Goal: Navigation & Orientation: Find specific page/section

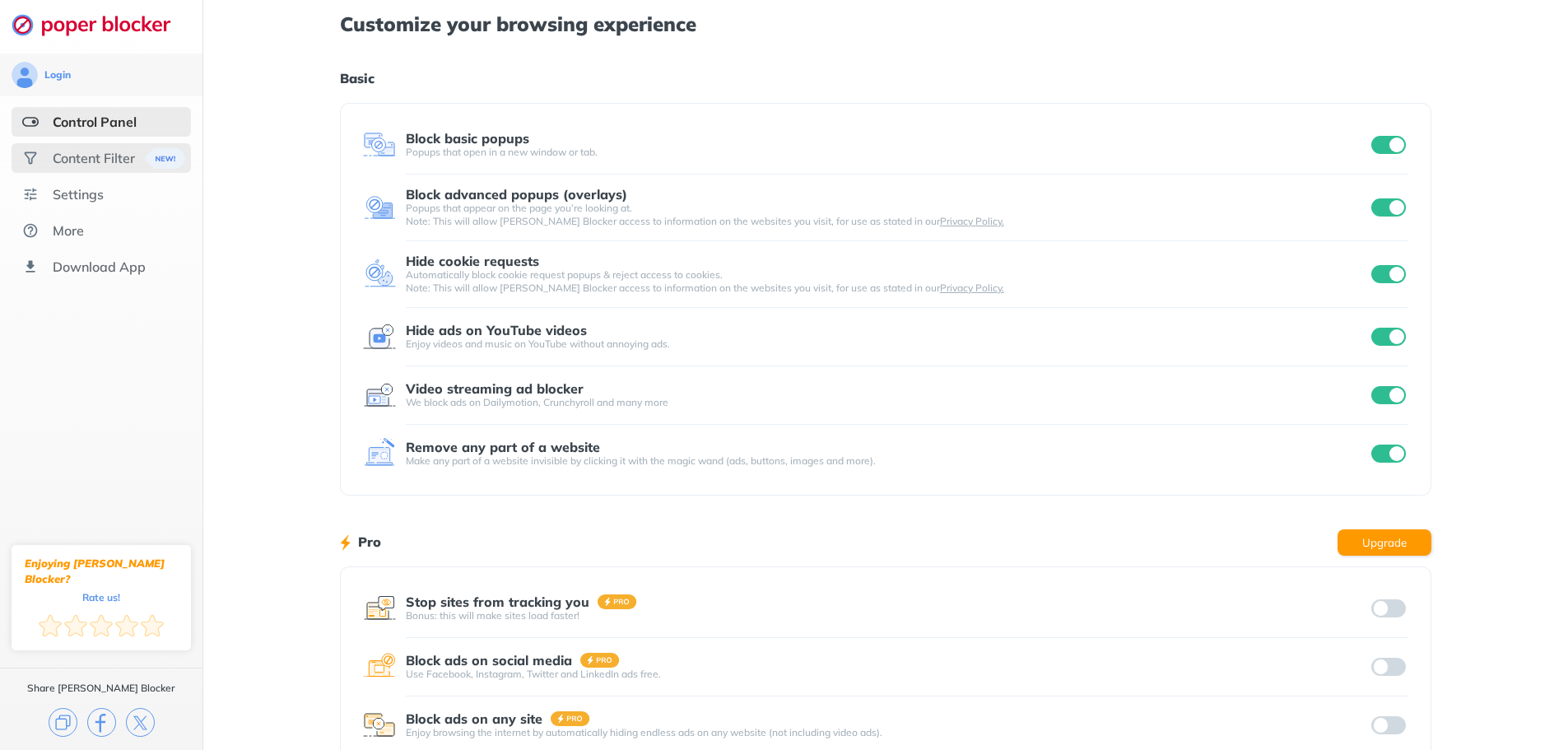
click at [114, 164] on div "Content Filter" at bounding box center [94, 158] width 82 height 17
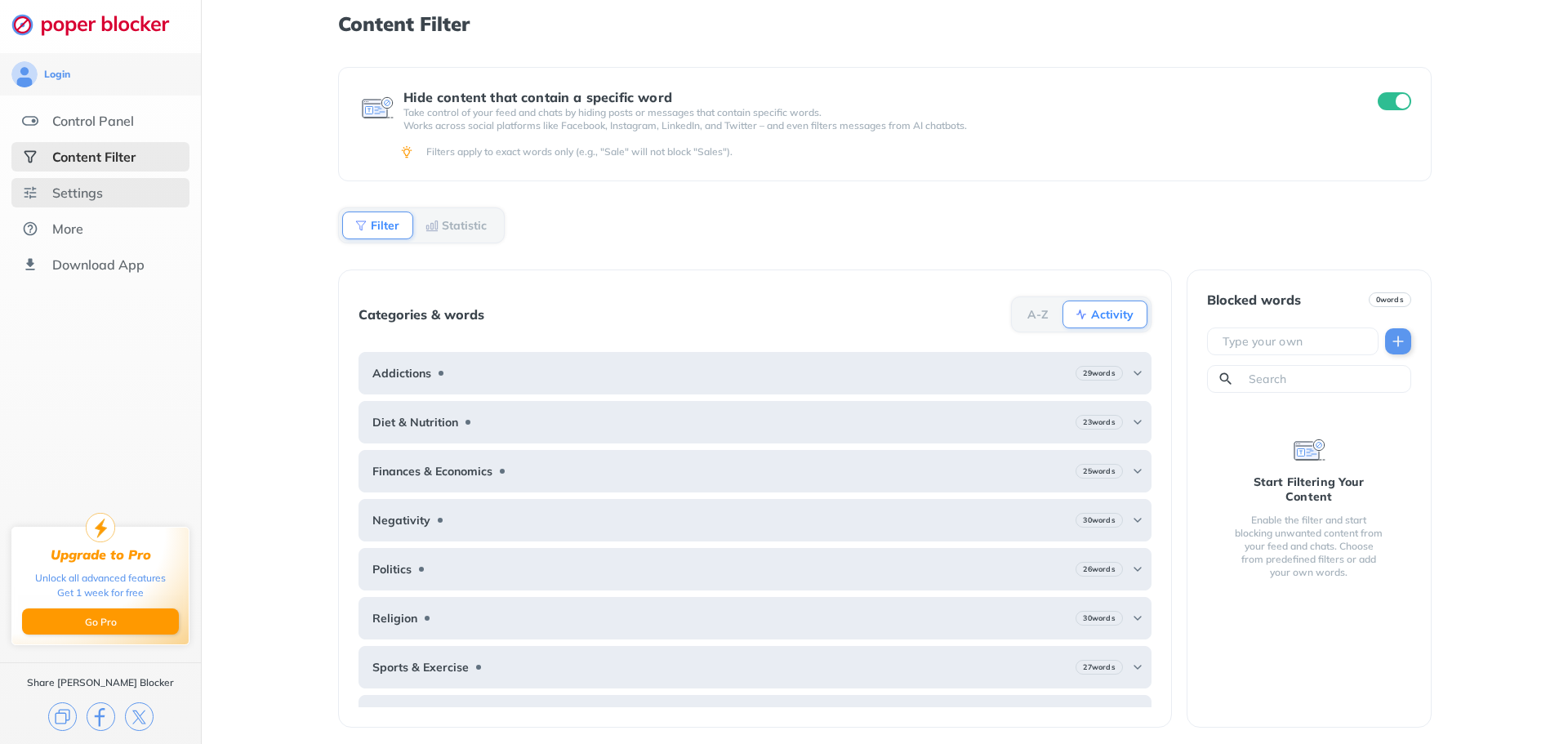
click at [82, 197] on div "Settings" at bounding box center [77, 193] width 51 height 17
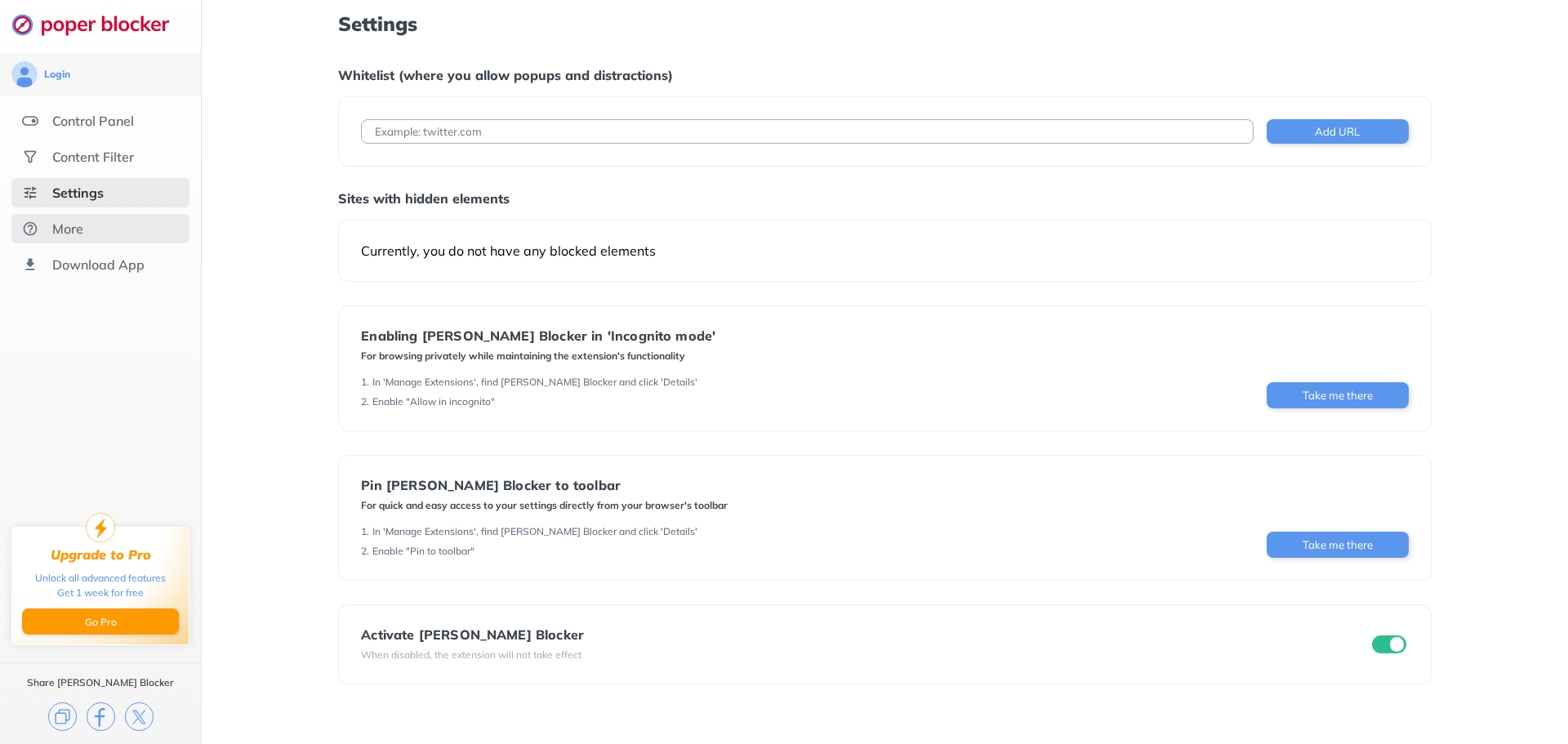
click at [108, 239] on div "More" at bounding box center [101, 228] width 178 height 29
